Goal: Information Seeking & Learning: Learn about a topic

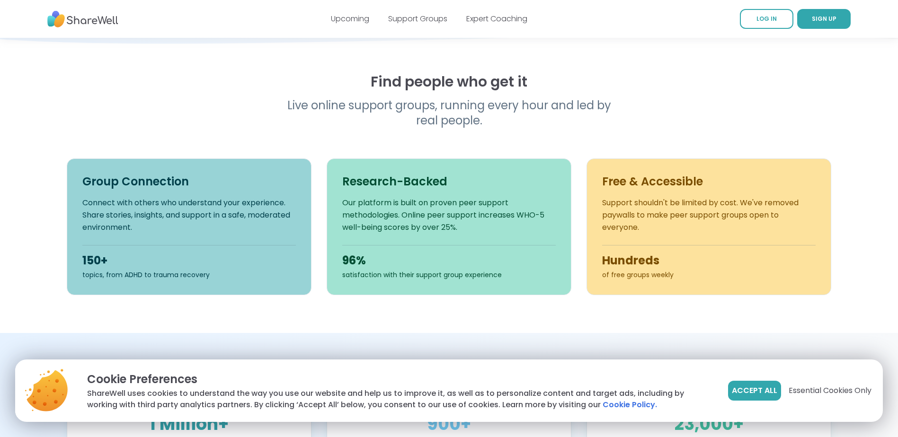
scroll to position [284, 0]
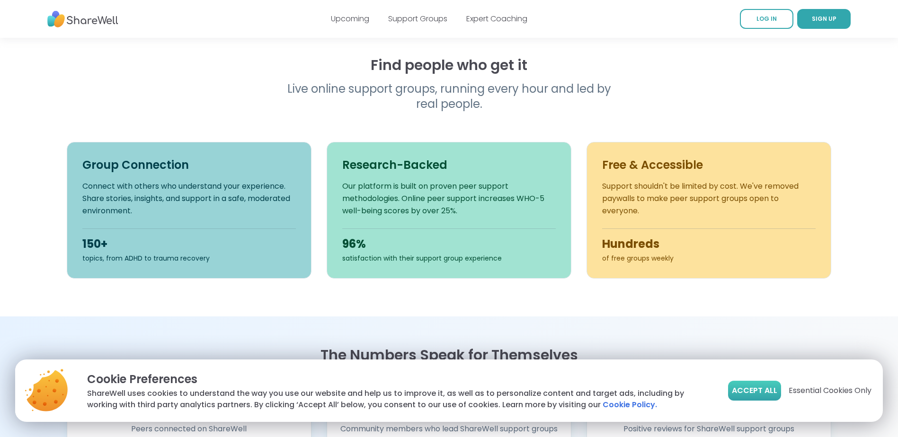
click at [752, 393] on span "Accept All" at bounding box center [754, 390] width 45 height 11
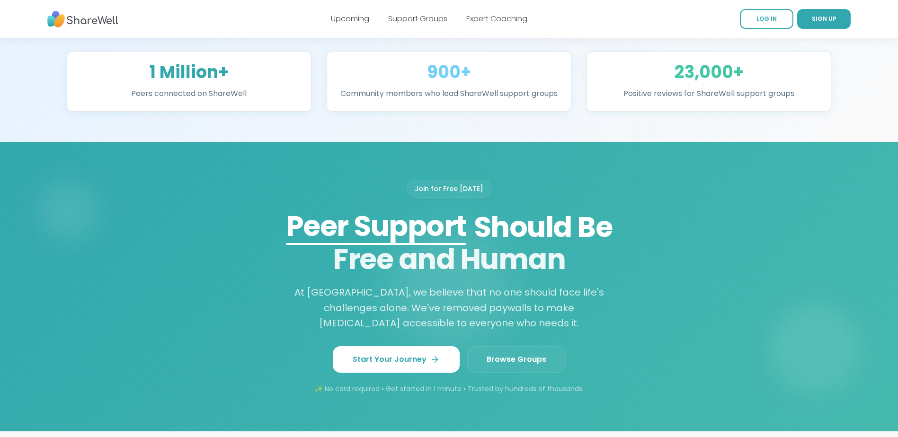
scroll to position [0, 0]
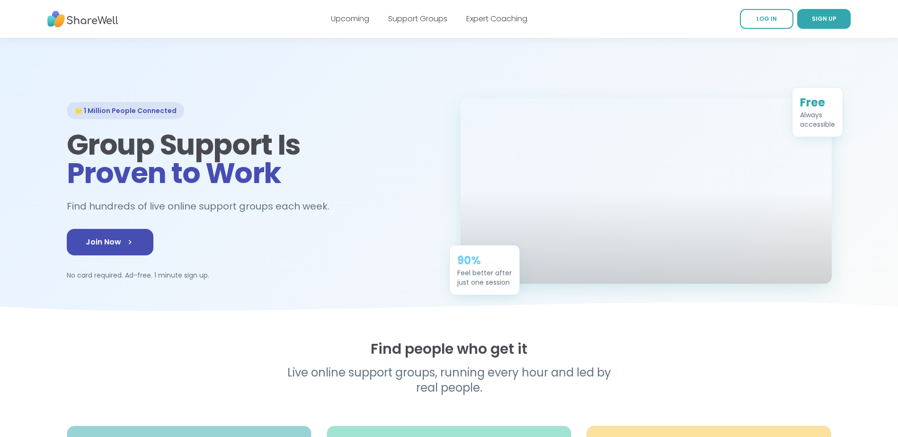
drag, startPoint x: 735, startPoint y: 344, endPoint x: 666, endPoint y: 157, distance: 199.4
click at [358, 16] on link "Upcoming" at bounding box center [350, 18] width 38 height 11
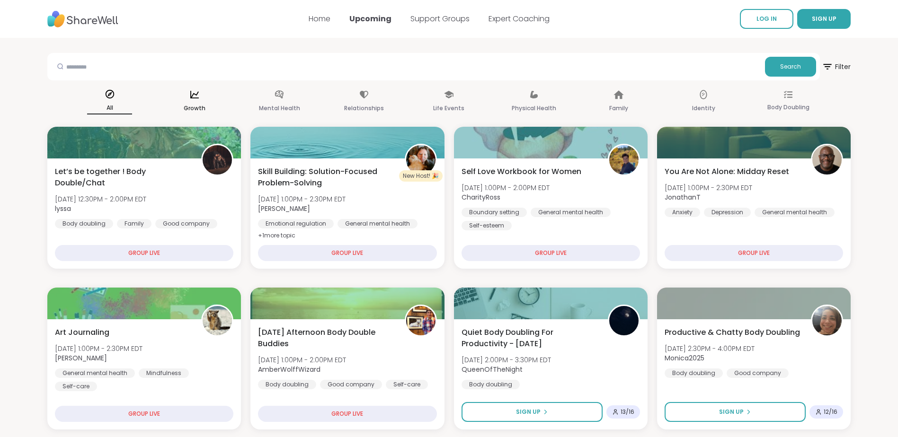
click at [197, 106] on p "Growth" at bounding box center [195, 108] width 22 height 11
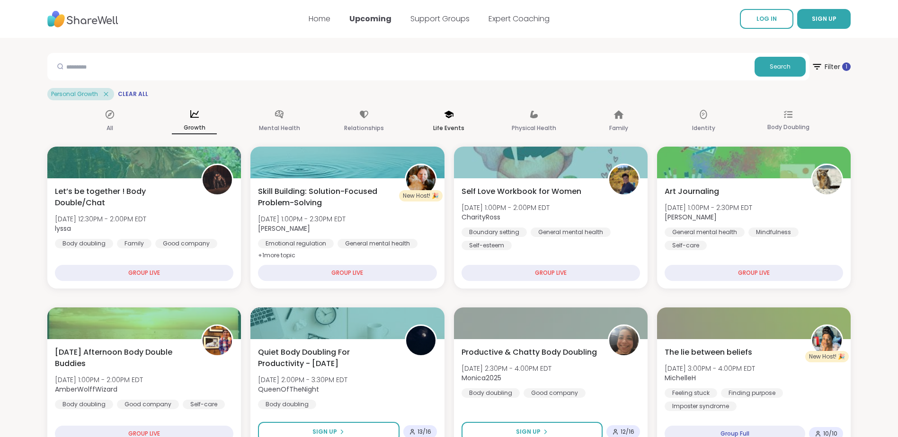
click at [444, 116] on icon at bounding box center [449, 114] width 10 height 10
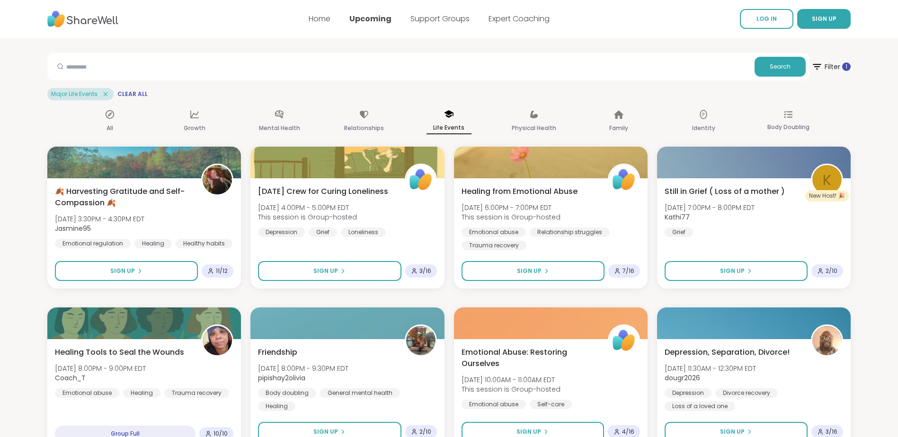
drag, startPoint x: 883, startPoint y: 333, endPoint x: 857, endPoint y: 214, distance: 122.1
click at [445, 21] on link "Support Groups" at bounding box center [440, 18] width 59 height 11
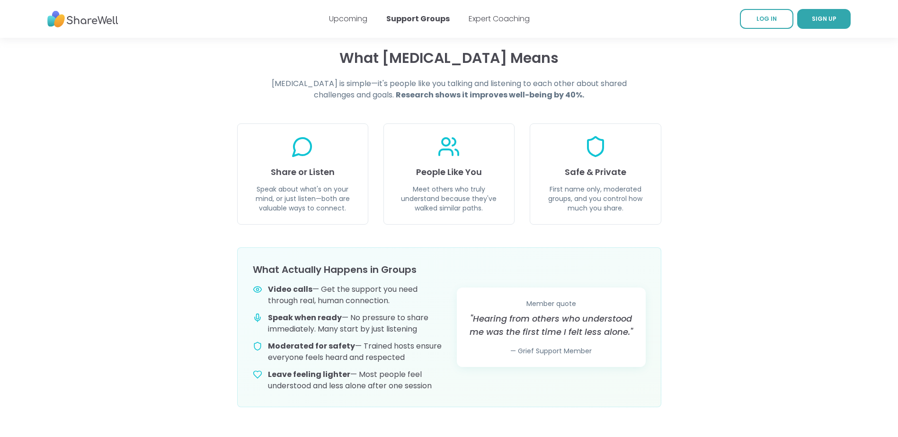
scroll to position [616, 0]
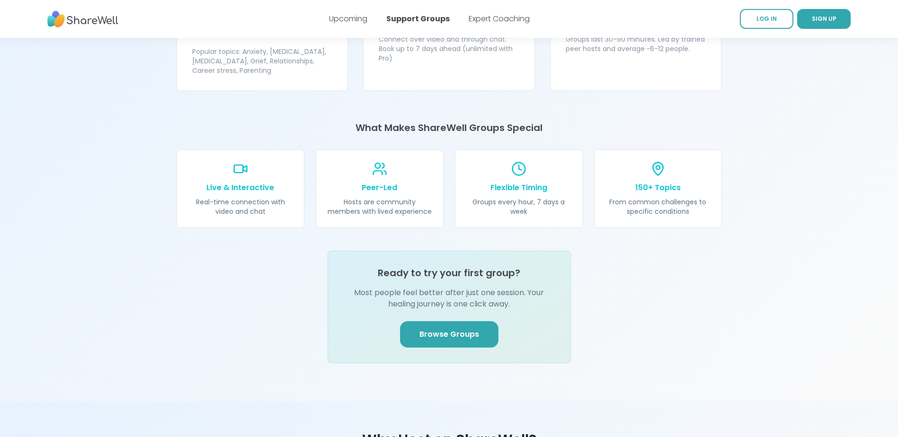
drag, startPoint x: 144, startPoint y: 149, endPoint x: 142, endPoint y: 160, distance: 11.5
